Goal: Task Accomplishment & Management: Manage account settings

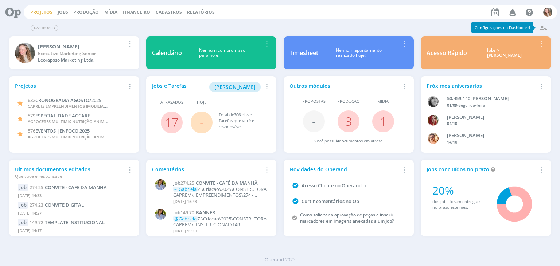
drag, startPoint x: 0, startPoint y: 0, endPoint x: 41, endPoint y: 13, distance: 42.9
click at [41, 13] on link "Projetos" at bounding box center [41, 12] width 22 height 6
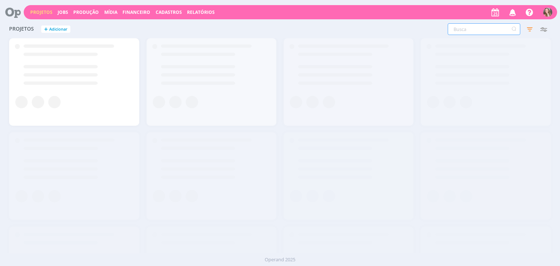
click at [484, 32] on input "text" at bounding box center [484, 29] width 73 height 12
type input "632"
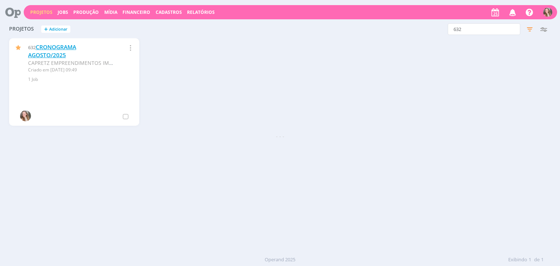
click at [58, 49] on link "CRONOGRAMA AGOSTO/2025" at bounding box center [52, 51] width 48 height 16
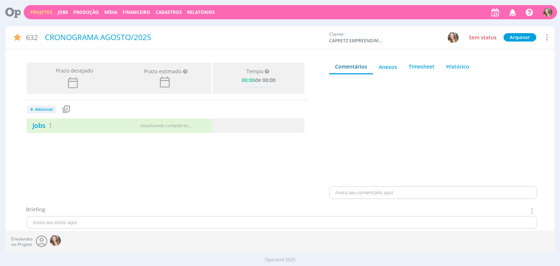
click at [90, 115] on div "+ Adicionar Projetos Jobs Produção Mídia Jobs 1 Atualizando contadores . . ." at bounding box center [165, 116] width 285 height 33
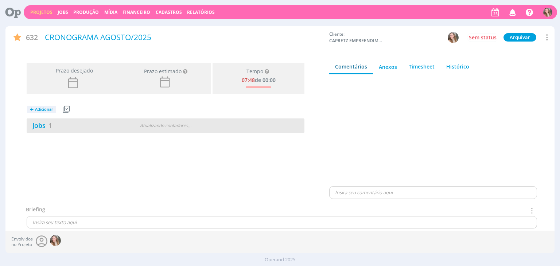
click at [90, 124] on div "Jobs 1" at bounding box center [74, 126] width 94 height 10
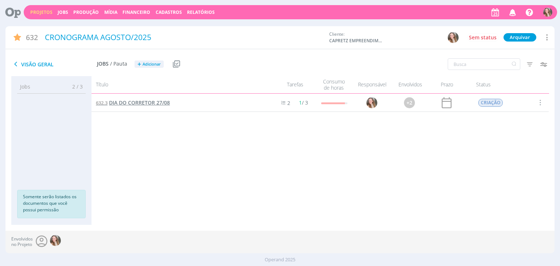
click at [136, 99] on span "DIA DO CORRETOR 27/08" at bounding box center [139, 102] width 61 height 7
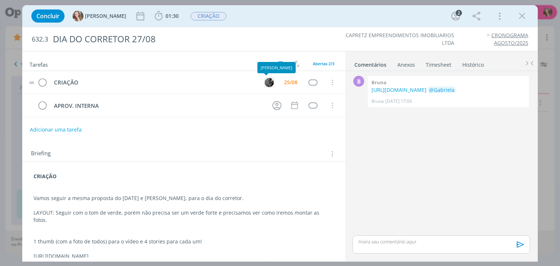
click at [268, 82] on img "dialog" at bounding box center [269, 82] width 9 height 9
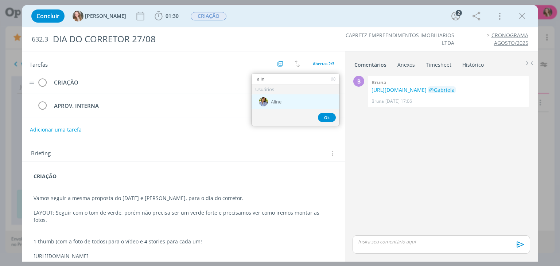
type input "alin"
click at [273, 99] on span "Aline" at bounding box center [276, 102] width 11 height 6
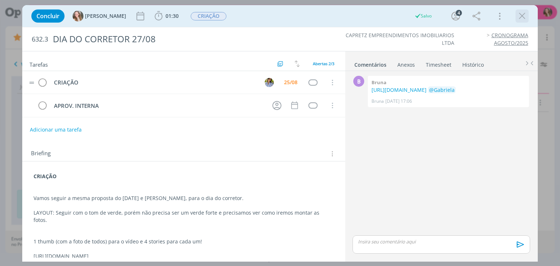
click at [519, 19] on icon "dialog" at bounding box center [522, 16] width 11 height 11
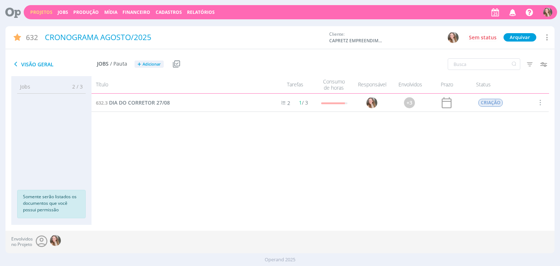
click at [540, 151] on div "632.3 DIA DO CORRETOR 27/08 2 1 / 3 +3 CRIAÇÃO Selecionar Concluir Cancelar Ini…" at bounding box center [320, 152] width 457 height 117
click at [513, 13] on icon "button" at bounding box center [513, 12] width 13 height 12
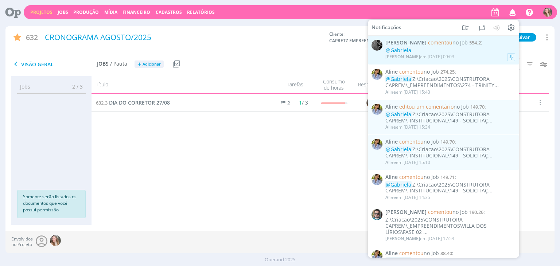
click at [430, 49] on div "@Gabriela" at bounding box center [450, 50] width 130 height 6
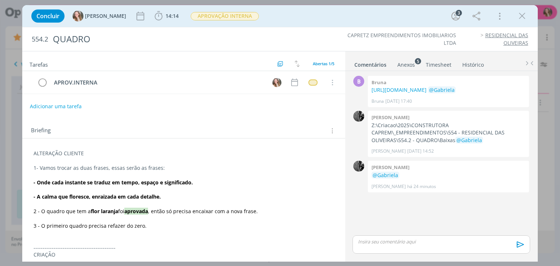
drag, startPoint x: 179, startPoint y: 210, endPoint x: 273, endPoint y: 211, distance: 94.1
click at [273, 211] on p "2 - O quadro que tem a flor laranja foi aprovada , então só precisa encaixar co…" at bounding box center [184, 211] width 300 height 7
drag, startPoint x: 274, startPoint y: 210, endPoint x: 258, endPoint y: 205, distance: 17.0
click at [274, 210] on p "2 - O quadro que tem a flor laranja foi aprovada , então só precisa encaixar co…" at bounding box center [183, 211] width 299 height 7
drag, startPoint x: 55, startPoint y: 225, endPoint x: 117, endPoint y: 225, distance: 62.0
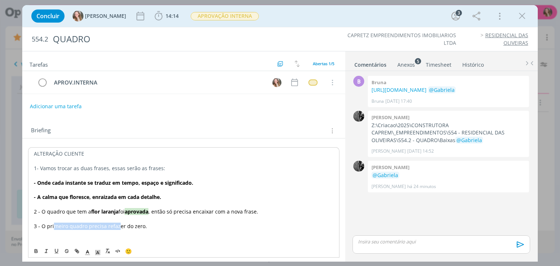
click at [117, 225] on span "3 - O primeiro quadro precisa refazer do zero." at bounding box center [90, 226] width 113 height 7
click at [62, 187] on p "dialog" at bounding box center [184, 189] width 300 height 7
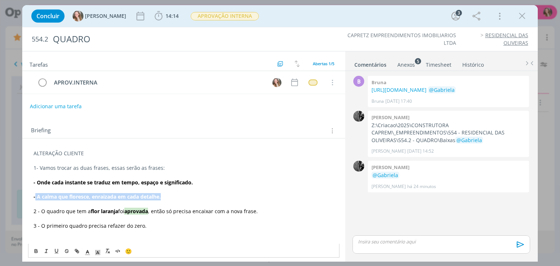
drag, startPoint x: 35, startPoint y: 195, endPoint x: 179, endPoint y: 194, distance: 144.8
click at [179, 194] on p "- A calma que floresce, enraizada em cada detalhe." at bounding box center [184, 196] width 300 height 7
copy strong "A calma que floresce, enraizada em cada detalhe."
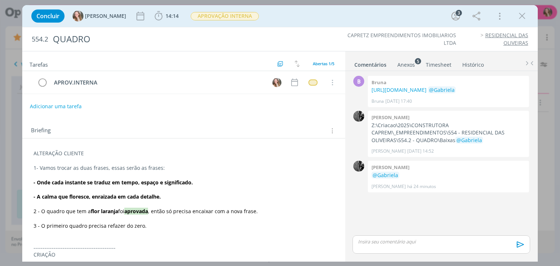
click at [547, 124] on div "Concluir [PERSON_NAME] 14:14 Iniciar Apontar Data * [DATE] Horas * 00:00 Tarefa…" at bounding box center [280, 133] width 560 height 266
click at [522, 18] on icon "dialog" at bounding box center [522, 16] width 11 height 11
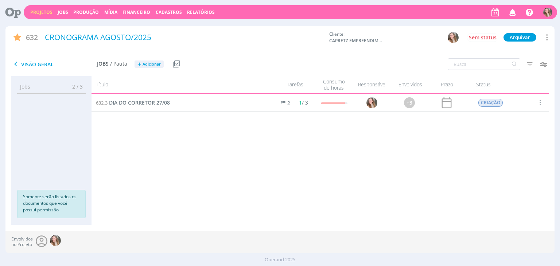
click at [517, 183] on div "632.3 DIA DO CORRETOR 27/08 2 1 / 3 +3 CRIAÇÃO Selecionar Concluir Cancelar Ini…" at bounding box center [320, 152] width 457 height 117
click at [128, 102] on span "DIA DO CORRETOR 27/08" at bounding box center [139, 102] width 61 height 7
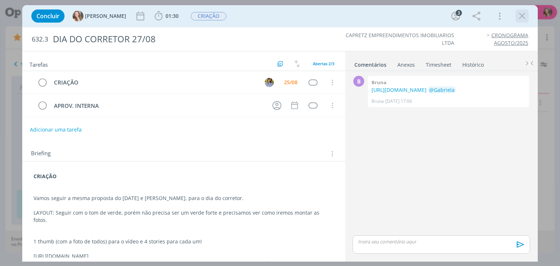
click at [521, 18] on icon "dialog" at bounding box center [522, 16] width 11 height 11
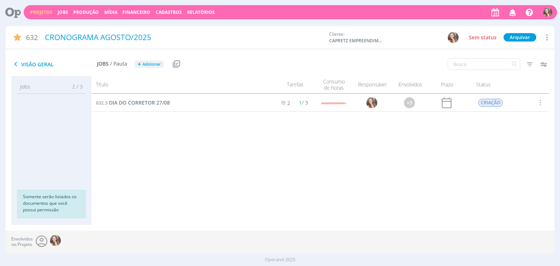
drag, startPoint x: 511, startPoint y: 11, endPoint x: 514, endPoint y: 26, distance: 15.6
click at [511, 11] on icon "button" at bounding box center [513, 12] width 13 height 12
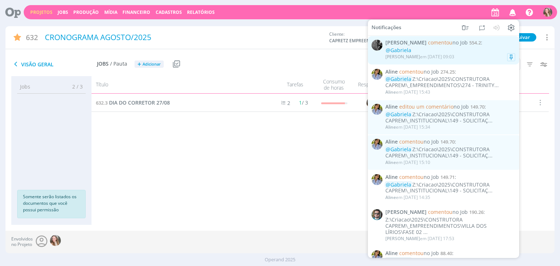
click at [413, 51] on div "@Gabriela" at bounding box center [450, 50] width 130 height 6
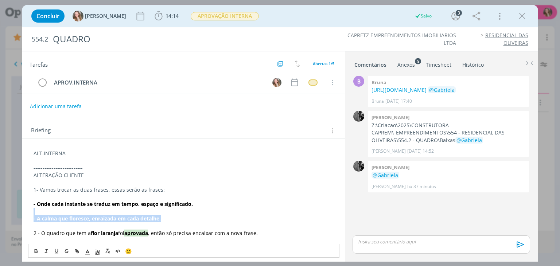
drag, startPoint x: 153, startPoint y: 218, endPoint x: 16, endPoint y: 211, distance: 136.9
click at [16, 211] on div "Concluir [PERSON_NAME] 14:14 Iniciar Apontar Data * [DATE] Horas * 00:00 Tarefa…" at bounding box center [280, 133] width 560 height 266
copy div "- A calma que floresce, enraizada em cada detalhe."
click at [96, 159] on p "dialog" at bounding box center [184, 160] width 300 height 7
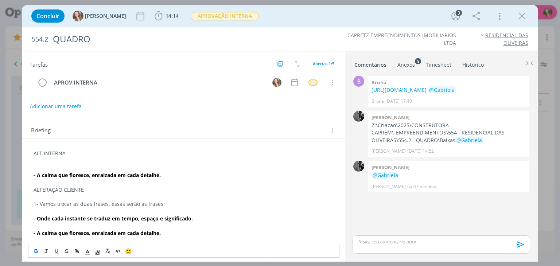
click at [58, 161] on p "dialog" at bounding box center [184, 160] width 300 height 7
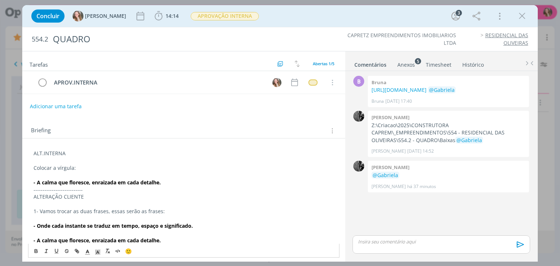
click at [66, 114] on div "Tarefas Usar Job de template Criar template a partir deste job Visualizar Templ…" at bounding box center [183, 154] width 323 height 206
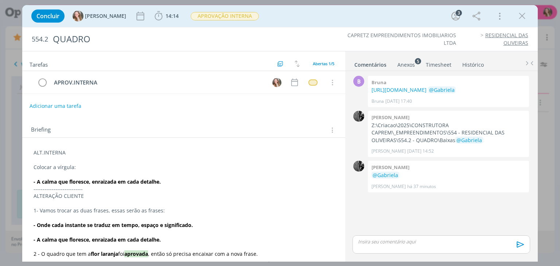
click at [65, 108] on button "Adicionar uma tarefa" at bounding box center [56, 106] width 52 height 12
type input "a"
type input "ALT.INTERNA"
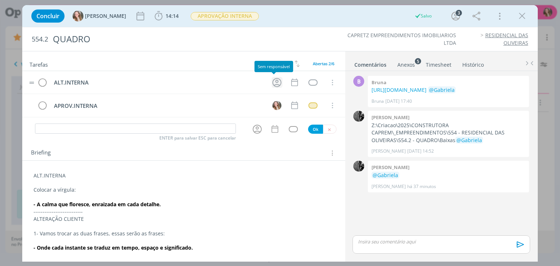
click at [272, 84] on icon "dialog" at bounding box center [276, 82] width 9 height 9
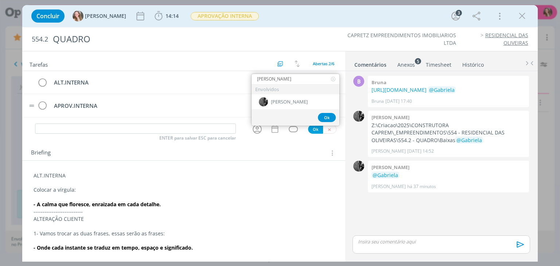
type input "[PERSON_NAME]"
click at [276, 106] on div "[PERSON_NAME]" at bounding box center [296, 101] width 88 height 15
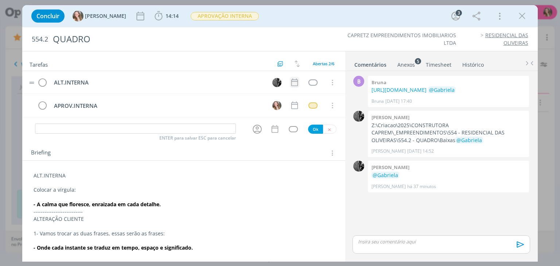
click at [295, 80] on icon "dialog" at bounding box center [294, 82] width 9 height 9
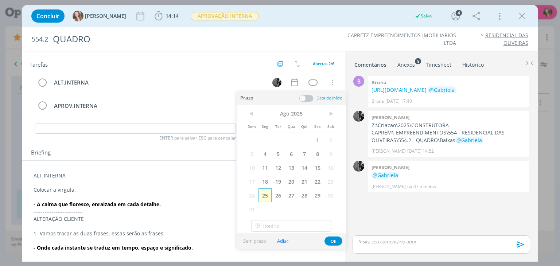
click at [267, 193] on span "25" at bounding box center [265, 196] width 13 height 14
click at [333, 240] on button "Ok" at bounding box center [334, 241] width 18 height 9
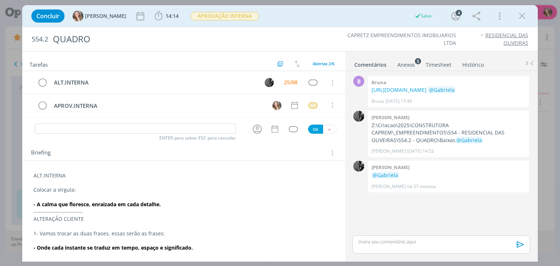
drag, startPoint x: 206, startPoint y: 24, endPoint x: 209, endPoint y: 18, distance: 6.4
click at [206, 24] on div "Concluir [PERSON_NAME] 14:14 Iniciar Apontar Data * [DATE] Horas * 00:00 Tarefa…" at bounding box center [280, 16] width 504 height 18
click at [210, 14] on span "APROVAÇÃO INTERNA" at bounding box center [225, 16] width 68 height 8
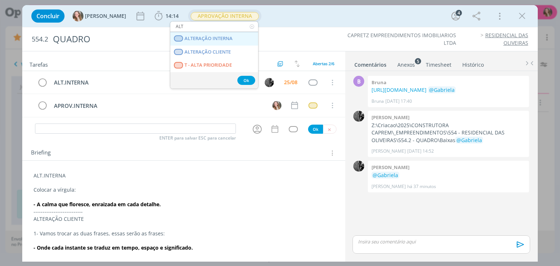
type input "ALT"
click at [214, 39] on span "ALTERAÇÃO INTERNA" at bounding box center [209, 39] width 48 height 6
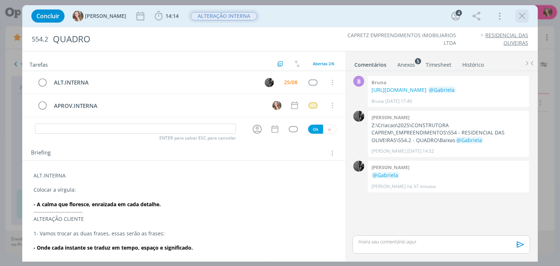
click at [526, 19] on icon "dialog" at bounding box center [522, 16] width 11 height 11
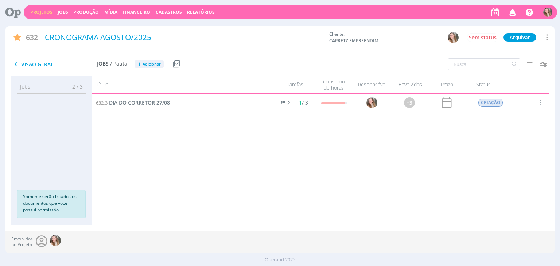
click at [31, 12] on link "Projetos" at bounding box center [41, 12] width 22 height 6
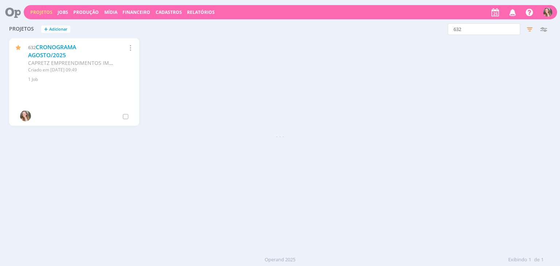
click at [519, 145] on div "Projetos + Adicionar 632 Filtros Filtrar Limpar 632 Status Clientes 2 seleciona…" at bounding box center [279, 136] width 549 height 233
drag, startPoint x: 322, startPoint y: 113, endPoint x: 314, endPoint y: 108, distance: 8.7
click at [322, 113] on div "632 CRONOGRAMA AGOSTO/2025 CAPRETZ EMPREENDIMENTOS IMOBILIARIOS LTDA Criado em …" at bounding box center [279, 85] width 549 height 94
